Goal: Navigation & Orientation: Find specific page/section

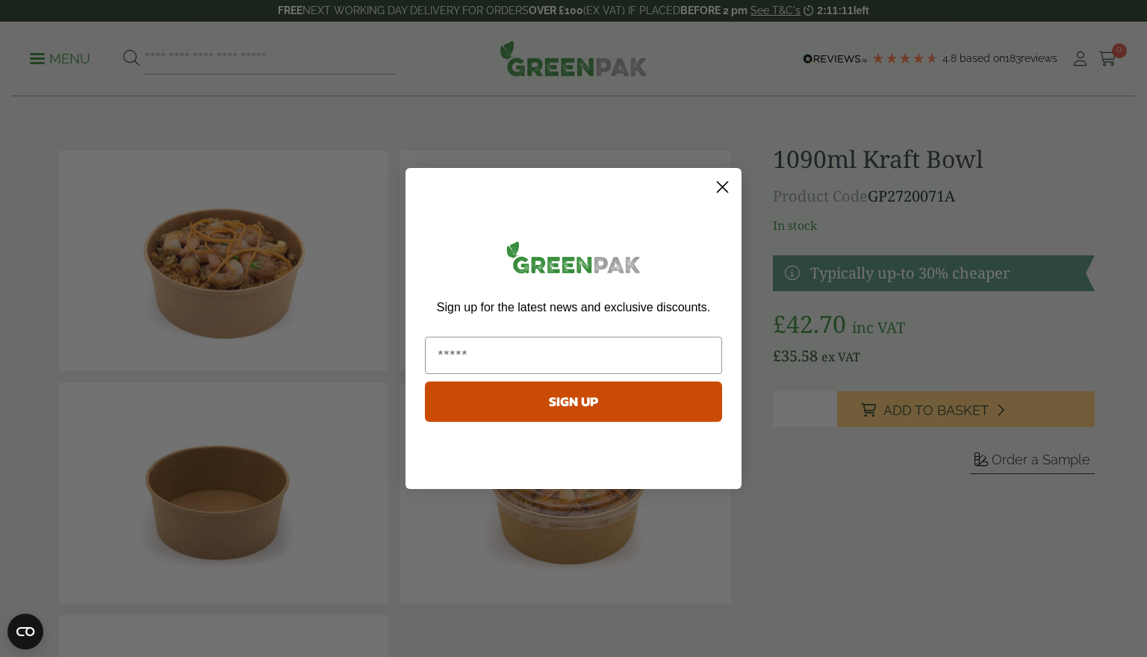
click at [719, 179] on circle "Close dialog" at bounding box center [722, 187] width 25 height 25
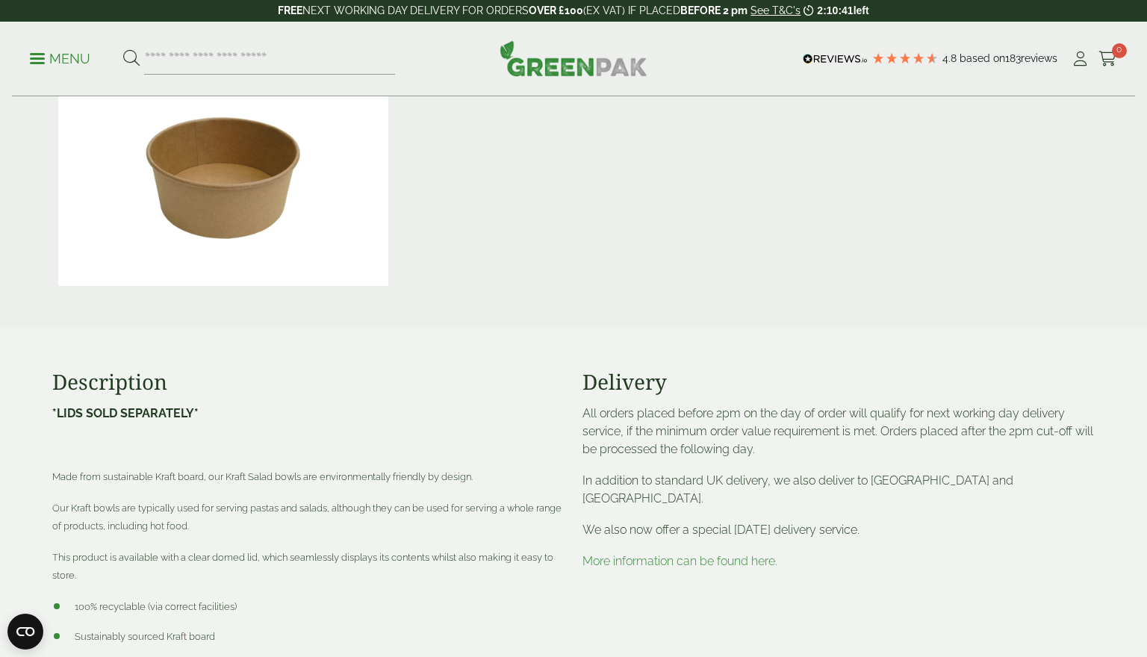
scroll to position [669, 0]
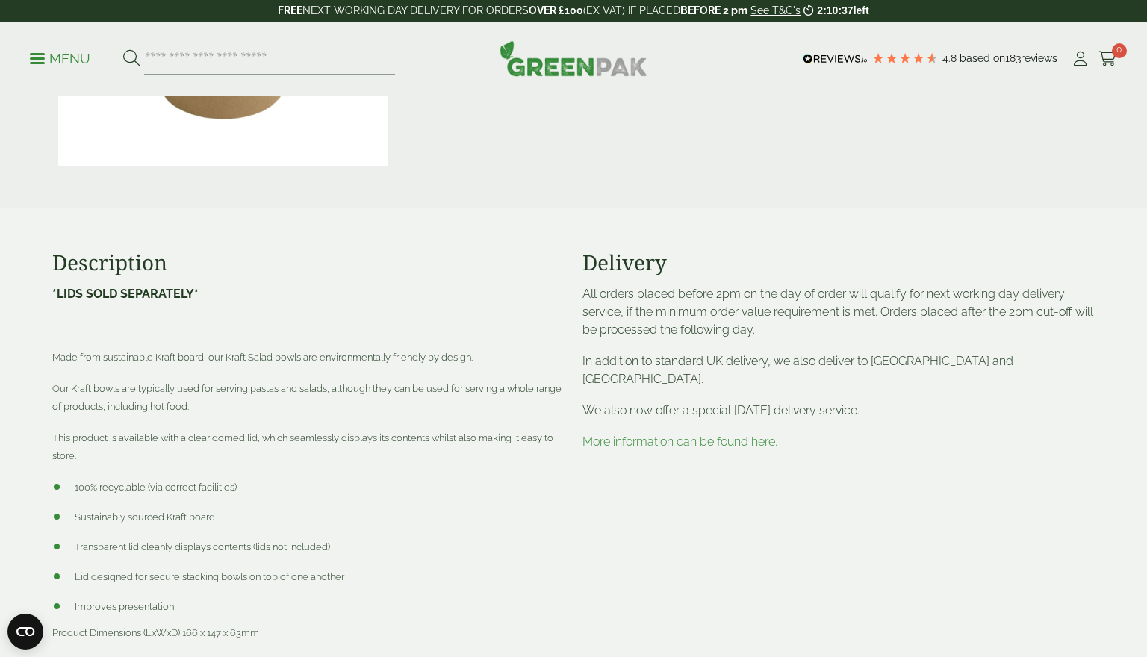
click at [668, 435] on link "More information can be found here." at bounding box center [680, 442] width 195 height 14
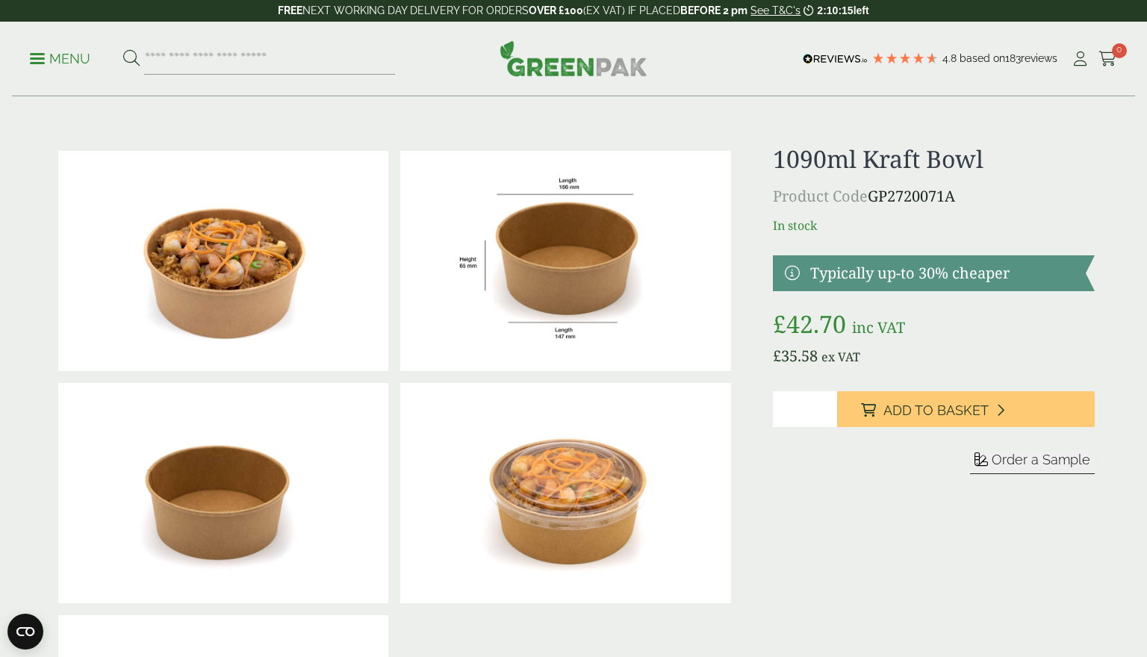
scroll to position [0, 0]
click at [61, 60] on p "Menu" at bounding box center [60, 59] width 61 height 18
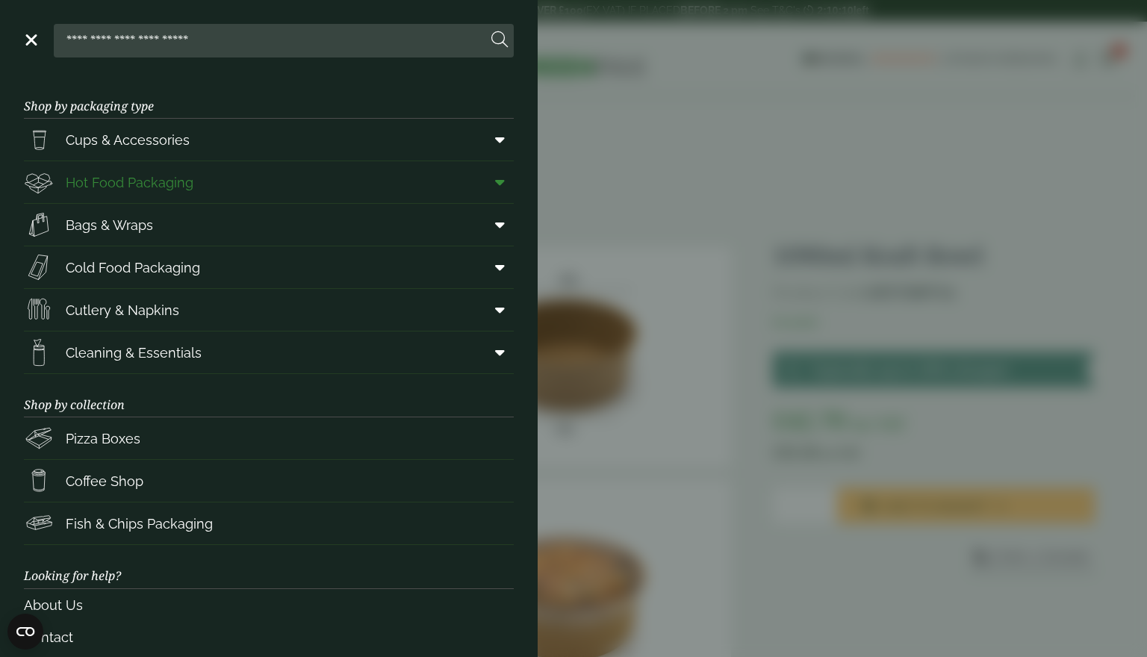
click at [116, 170] on span "Hot Food Packaging" at bounding box center [109, 182] width 170 height 30
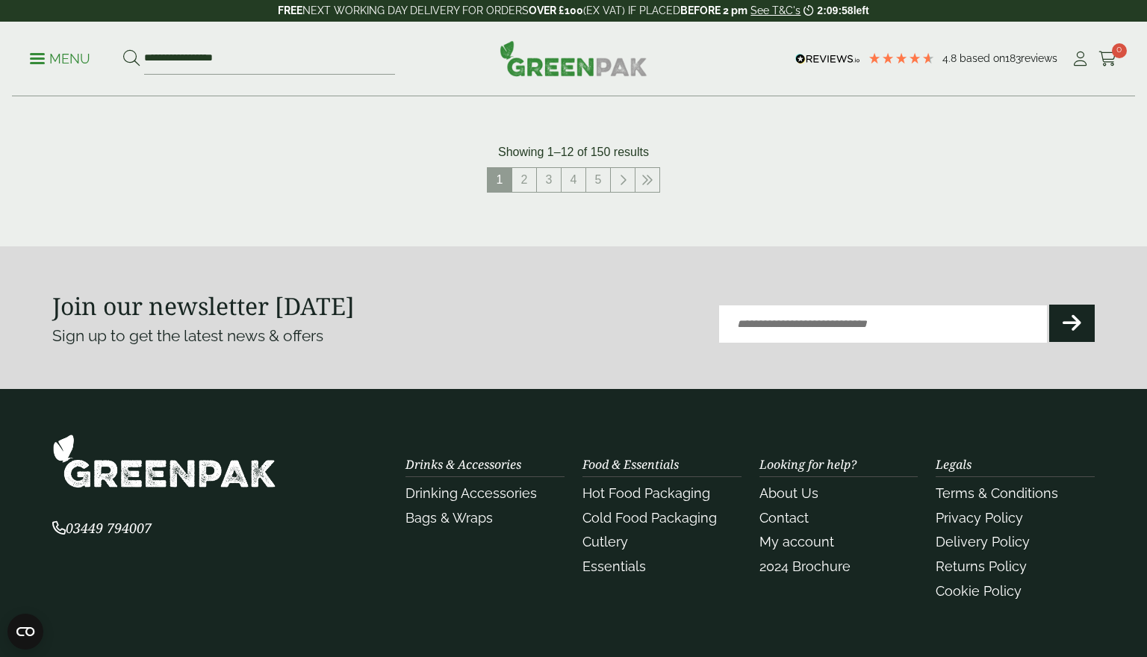
scroll to position [1835, 0]
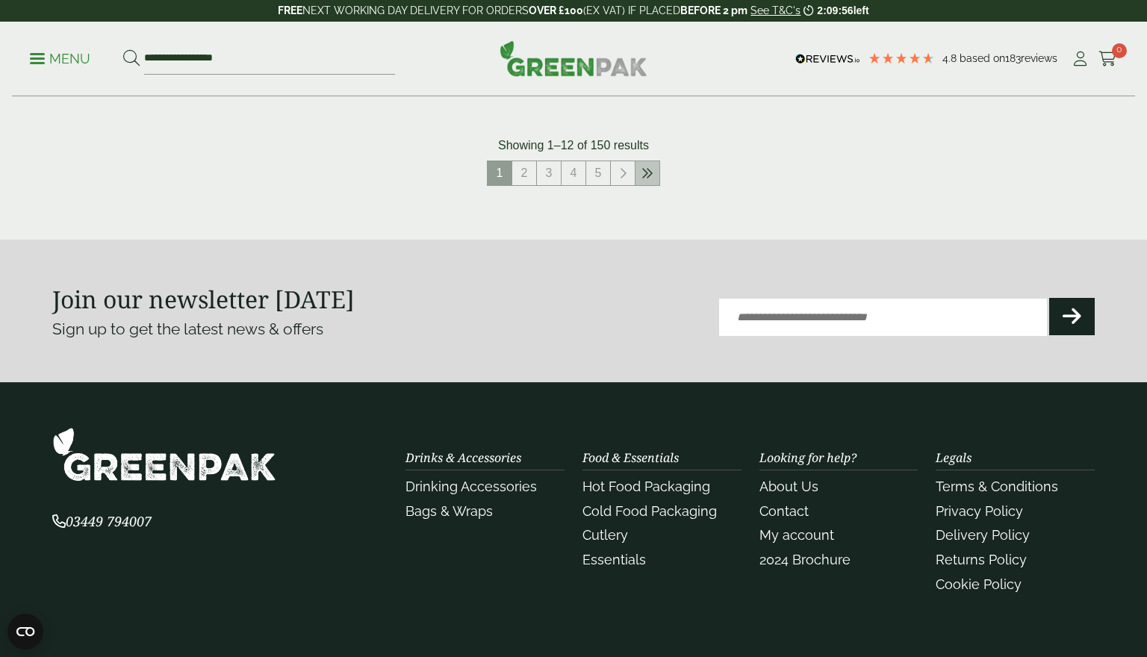
click at [645, 173] on icon at bounding box center [648, 173] width 12 height 12
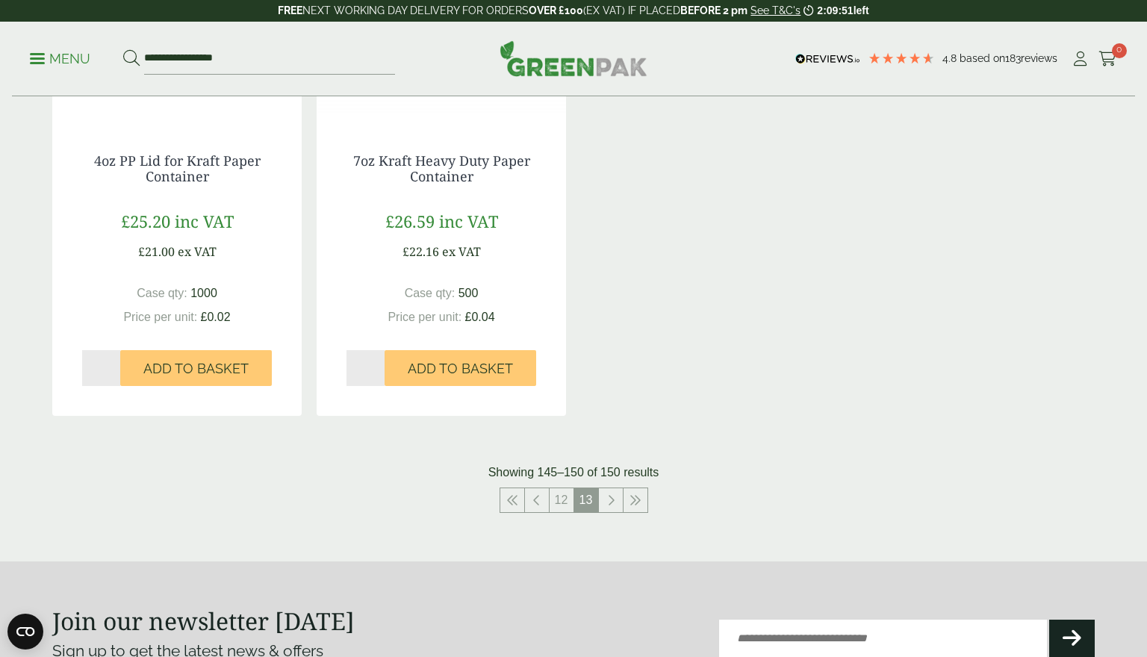
scroll to position [1220, 0]
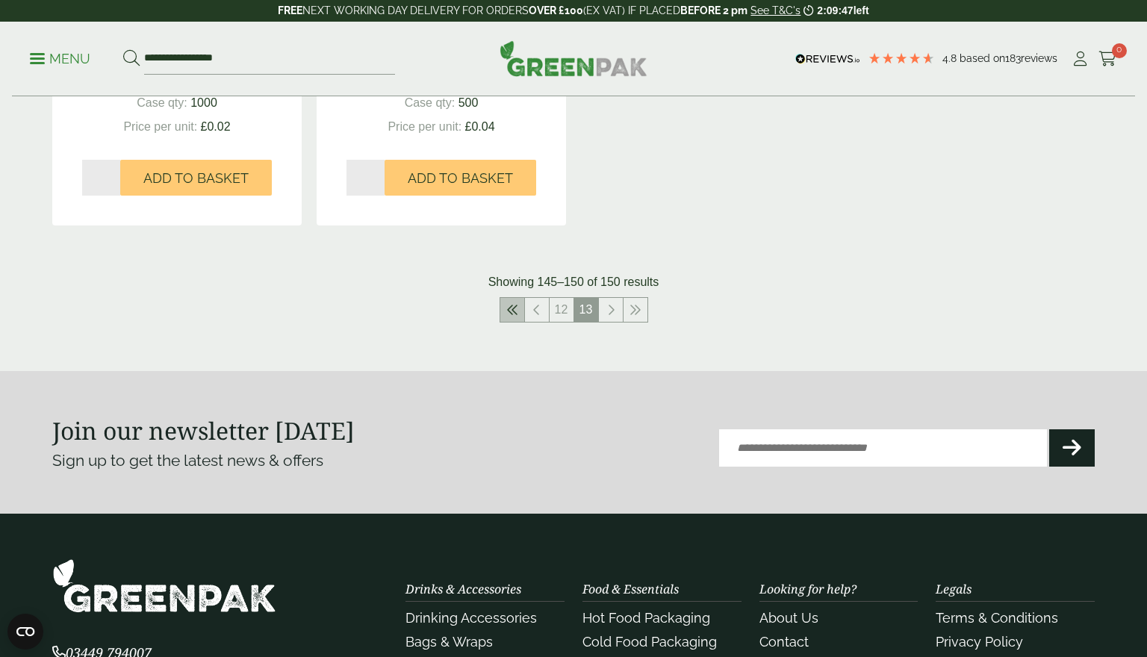
click at [518, 305] on link at bounding box center [512, 310] width 24 height 24
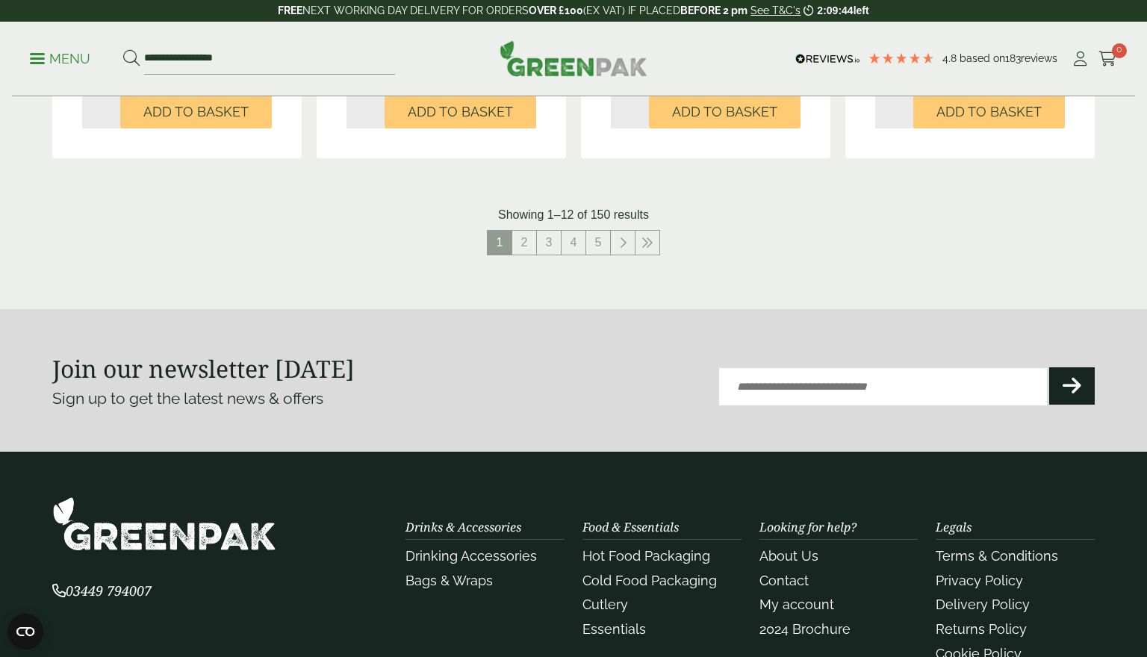
scroll to position [1762, 0]
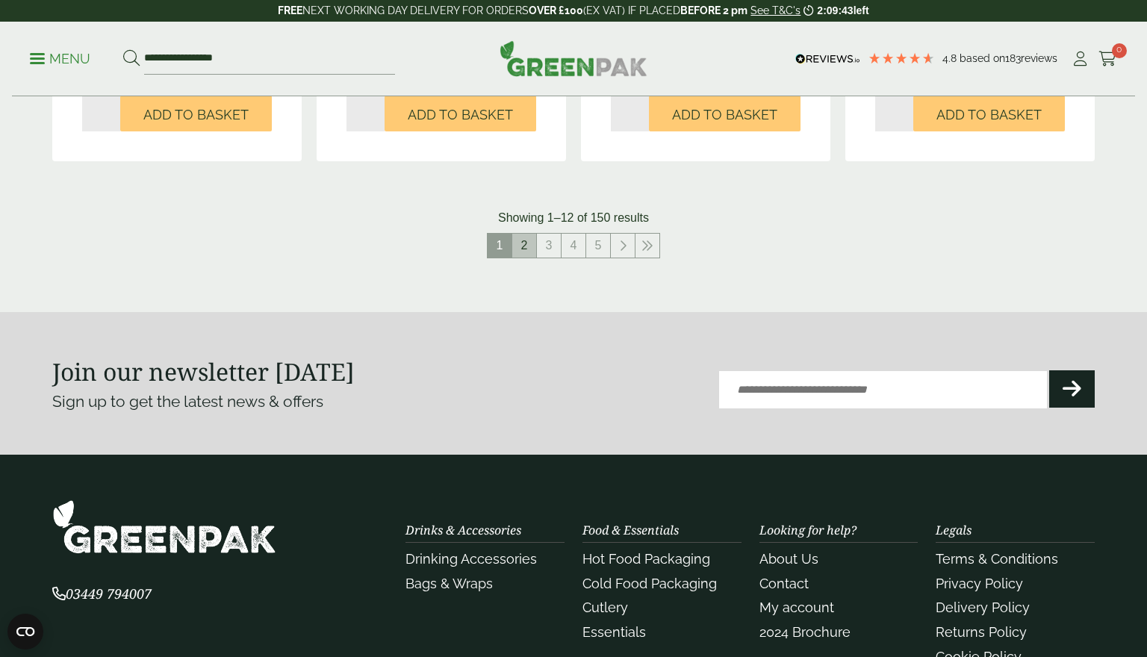
click at [529, 250] on link "2" at bounding box center [524, 246] width 24 height 24
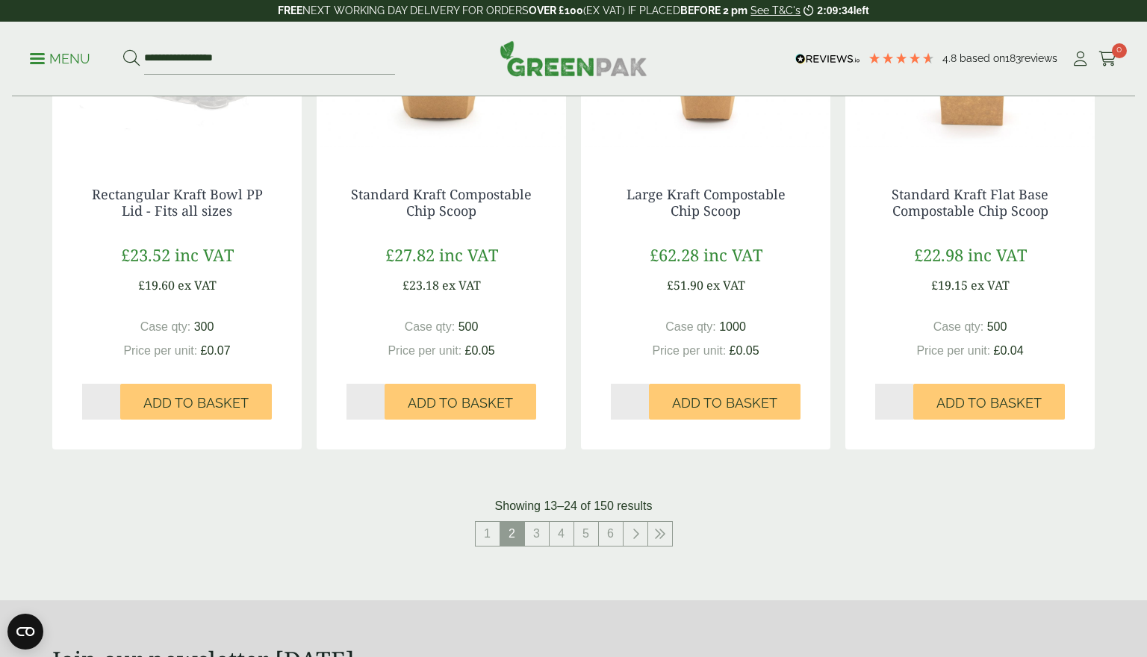
scroll to position [1525, 0]
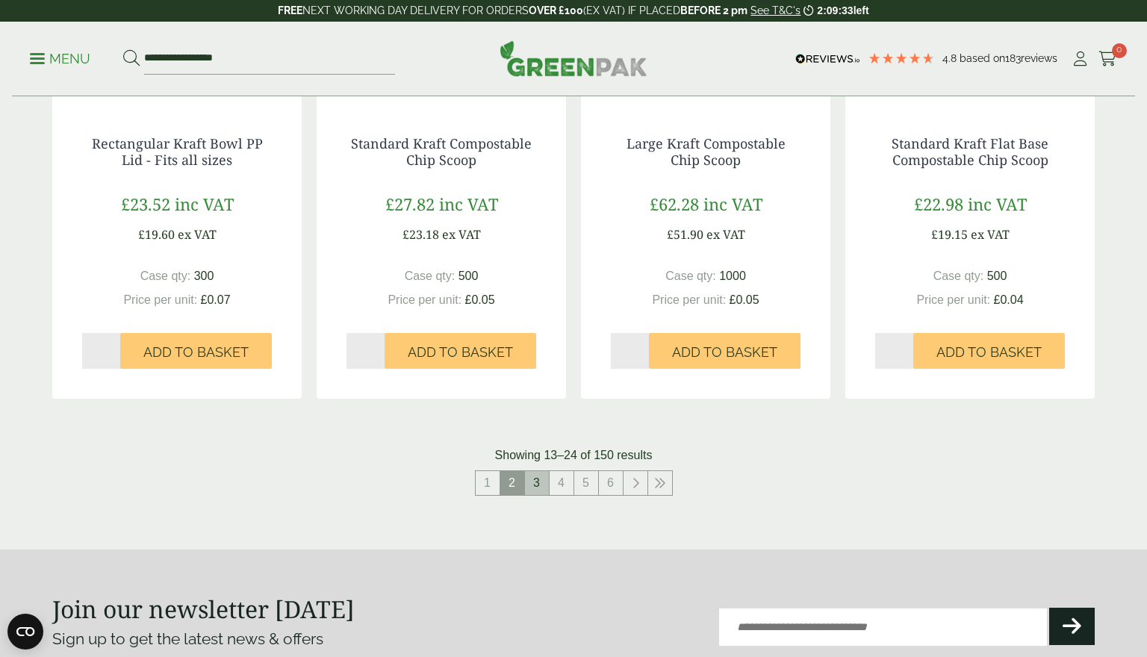
click at [538, 478] on link "3" at bounding box center [537, 483] width 24 height 24
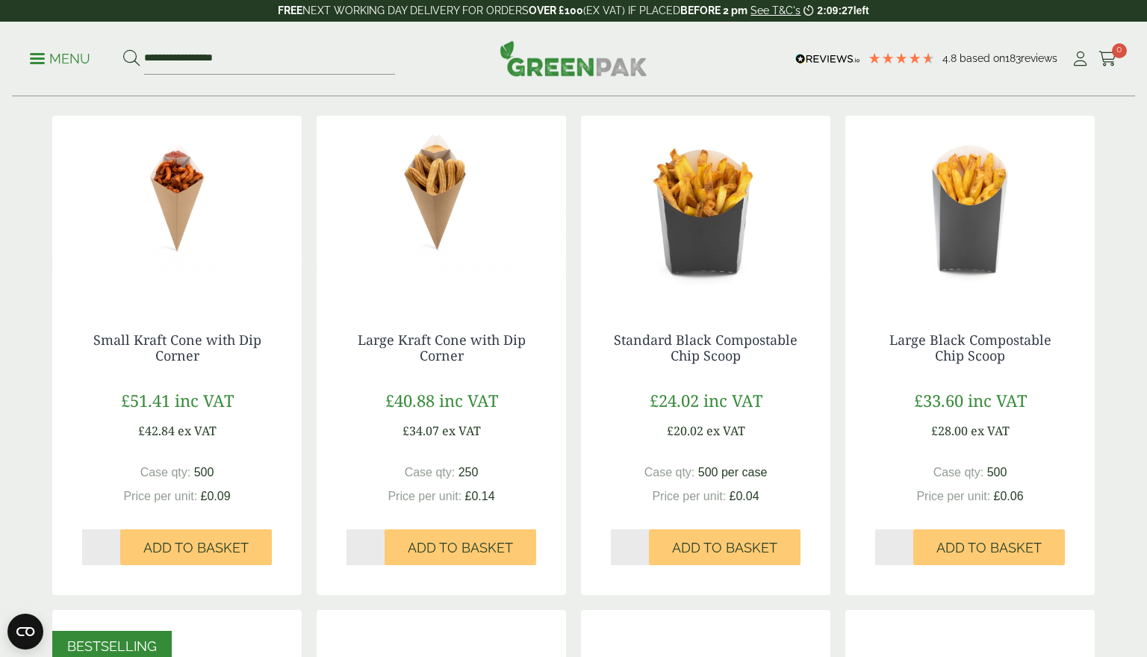
scroll to position [301, 0]
